Goal: Information Seeking & Learning: Learn about a topic

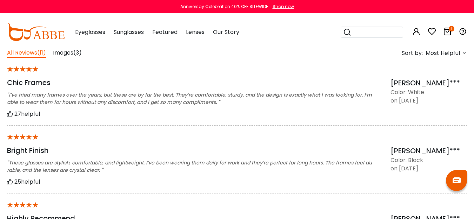
scroll to position [552, 0]
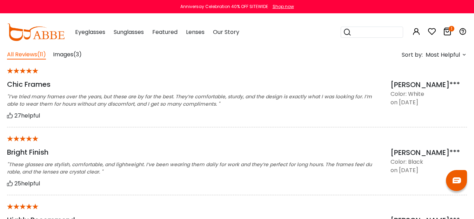
click at [67, 56] on span "Images" at bounding box center [63, 54] width 20 height 8
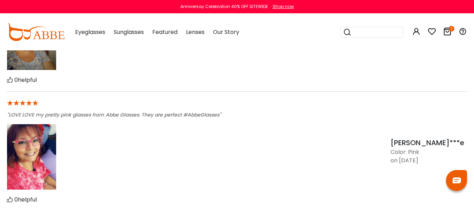
scroll to position [768, 0]
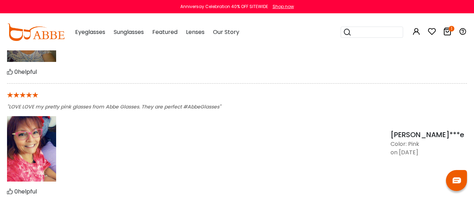
click at [34, 153] on img at bounding box center [31, 149] width 49 height 66
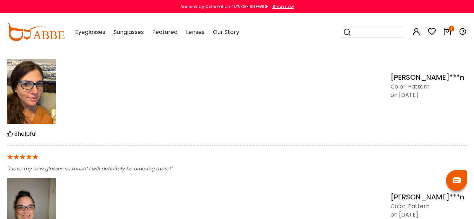
scroll to position [569, 0]
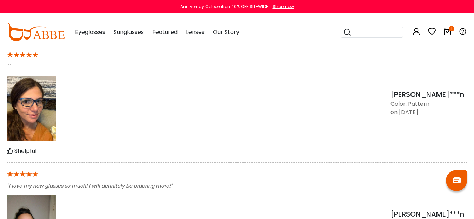
click at [41, 124] on img at bounding box center [31, 109] width 49 height 66
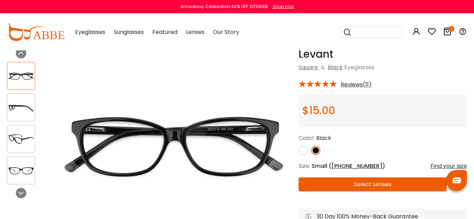
scroll to position [33, 0]
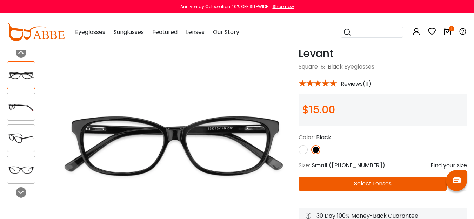
click at [372, 33] on input "search" at bounding box center [375, 32] width 49 height 11
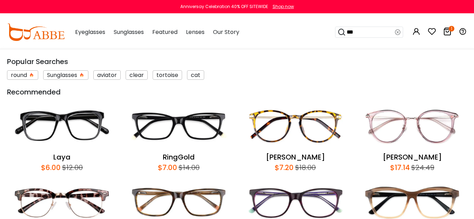
type input "****"
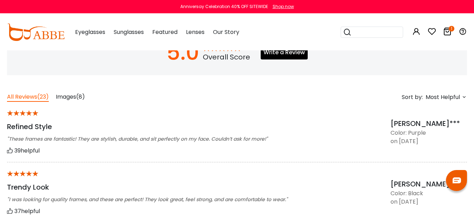
scroll to position [488, 0]
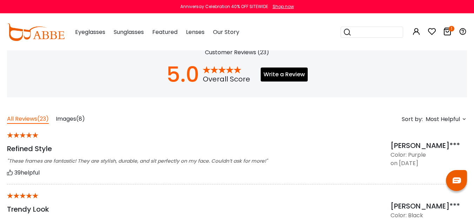
click at [73, 117] on span "Images" at bounding box center [66, 119] width 20 height 8
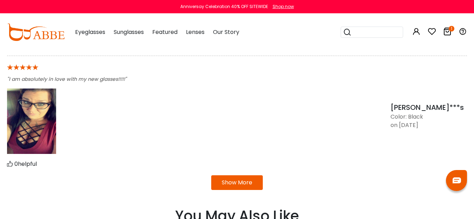
scroll to position [845, 0]
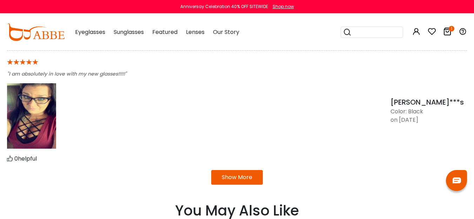
click at [247, 182] on button "Show More" at bounding box center [237, 177] width 52 height 15
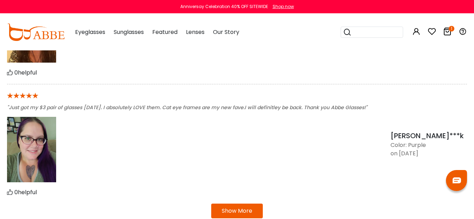
scroll to position [1172, 0]
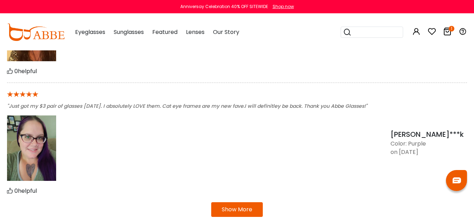
click at [217, 213] on button "Show More" at bounding box center [237, 210] width 52 height 15
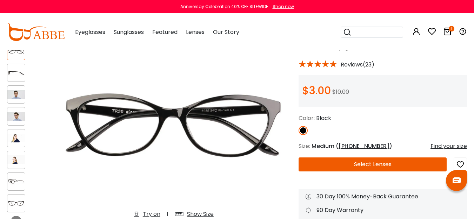
scroll to position [48, 0]
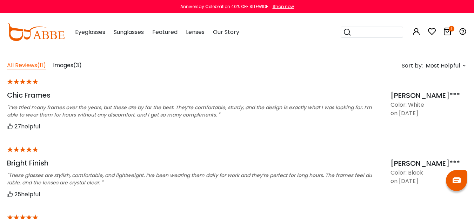
scroll to position [496, 0]
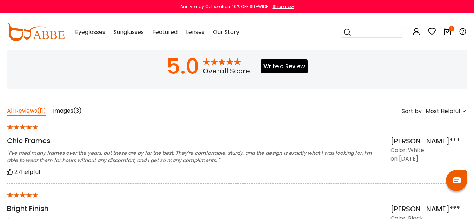
click at [66, 114] on span "Images" at bounding box center [63, 111] width 20 height 8
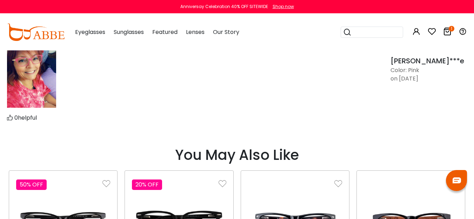
scroll to position [842, 0]
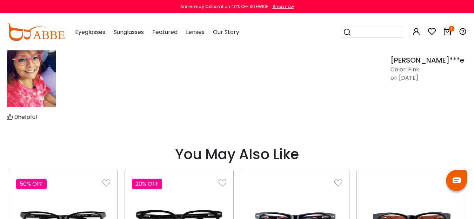
click at [35, 81] on img at bounding box center [31, 75] width 49 height 66
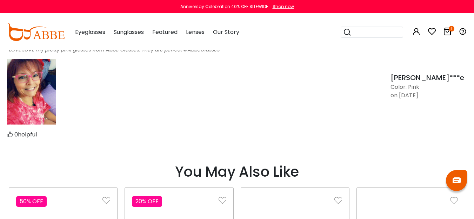
scroll to position [815, 0]
